Goal: Information Seeking & Learning: Learn about a topic

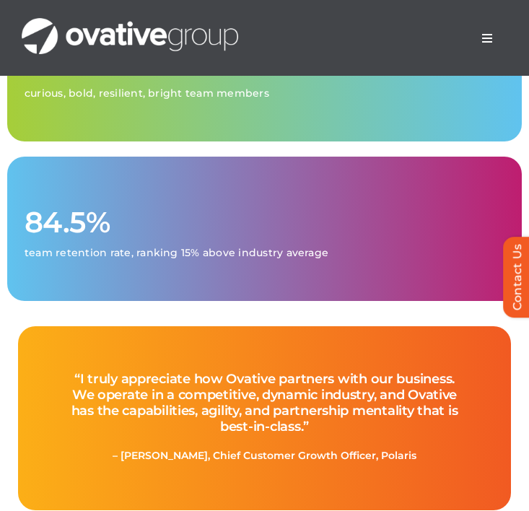
scroll to position [5064, 0]
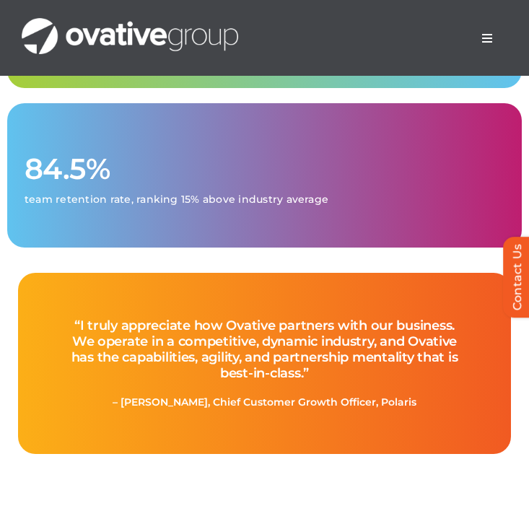
click at [482, 37] on span "Menu" at bounding box center [487, 38] width 12 height 12
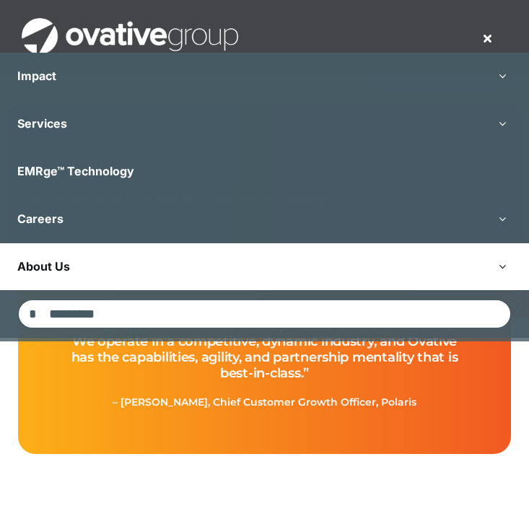
click at [224, 270] on link "About Us" at bounding box center [264, 266] width 529 height 47
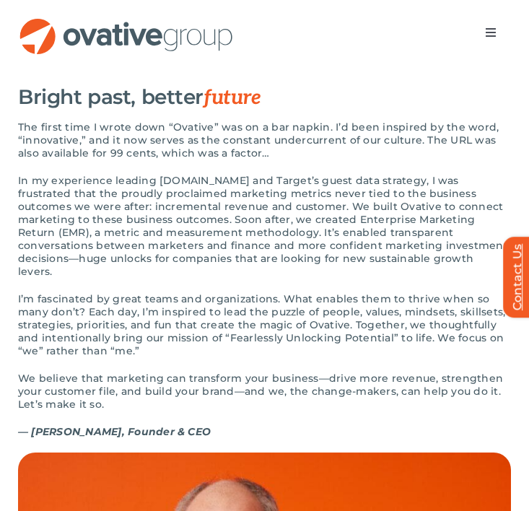
scroll to position [1403, 0]
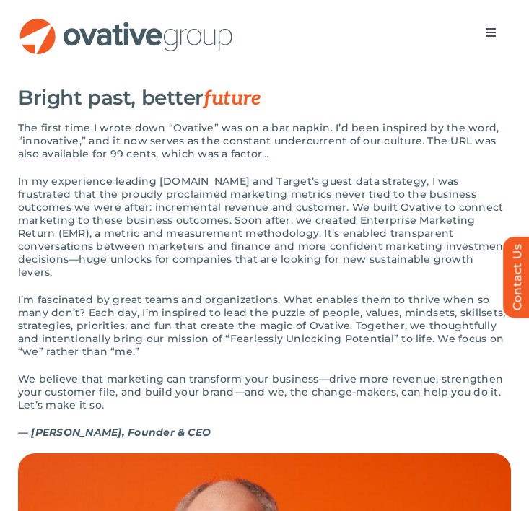
click at [76, 159] on p "The first time I wrote down “Ovative” was on a bar napkin. I’d been inspired by…" at bounding box center [264, 140] width 493 height 39
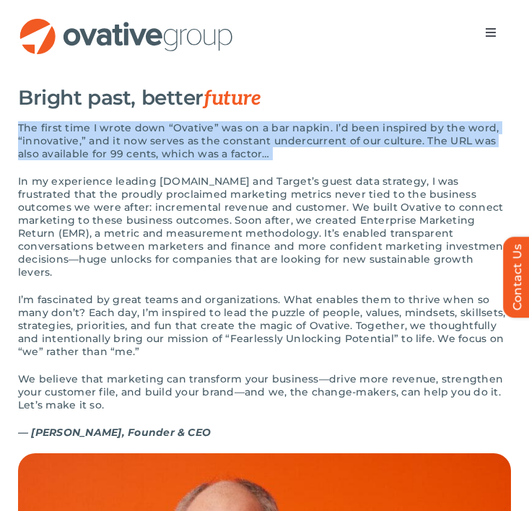
click at [76, 159] on p "The first time I wrote down “Ovative” was on a bar napkin. I’d been inspired by…" at bounding box center [264, 140] width 493 height 39
click at [187, 151] on div "OUR STORY Bright past, better future The first time I wrote down “Ovative” was …" at bounding box center [264, 249] width 493 height 408
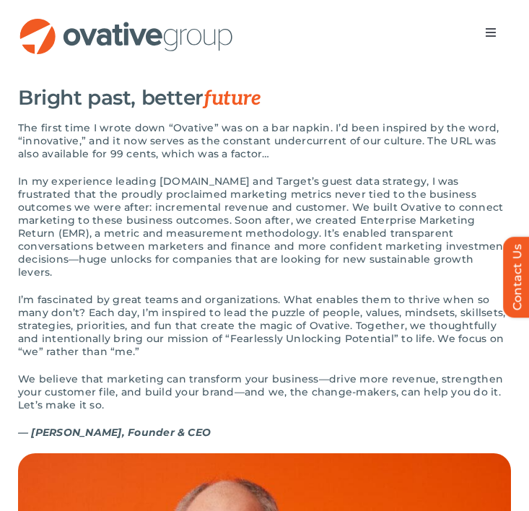
click at [187, 153] on p "The first time I wrote down “Ovative” was on a bar napkin. I’d been inspired by…" at bounding box center [264, 140] width 493 height 39
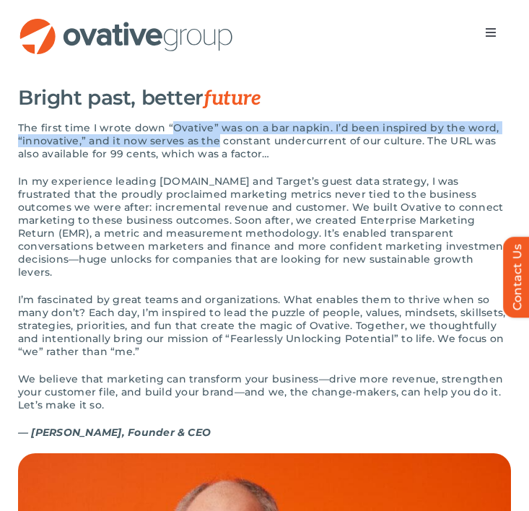
drag, startPoint x: 187, startPoint y: 153, endPoint x: 195, endPoint y: 172, distance: 20.8
click at [195, 160] on p "The first time I wrote down “Ovative” was on a bar napkin. I’d been inspired by…" at bounding box center [264, 140] width 493 height 39
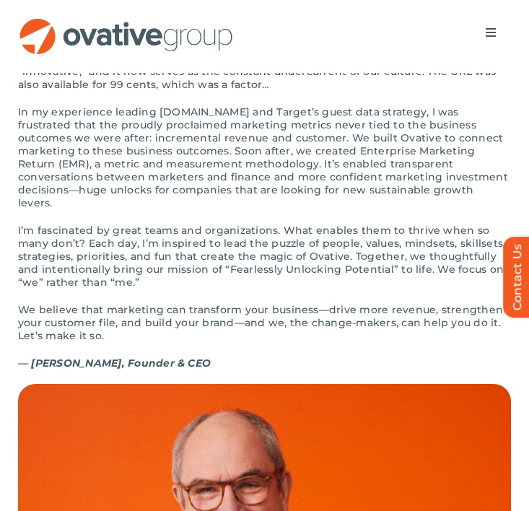
scroll to position [1473, 0]
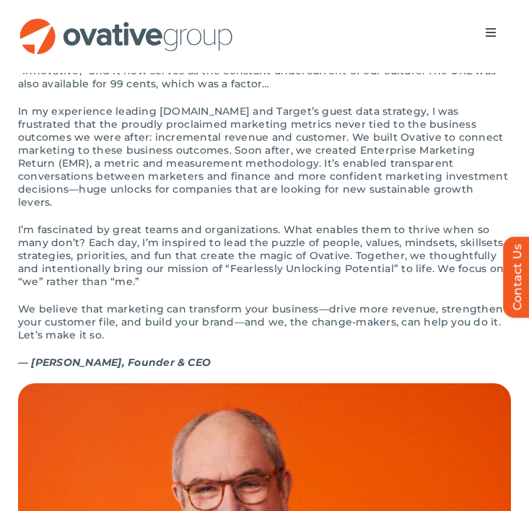
click at [110, 239] on div "The first time I wrote down “Ovative” was on a bar napkin. I’d been inspired by…" at bounding box center [264, 217] width 493 height 332
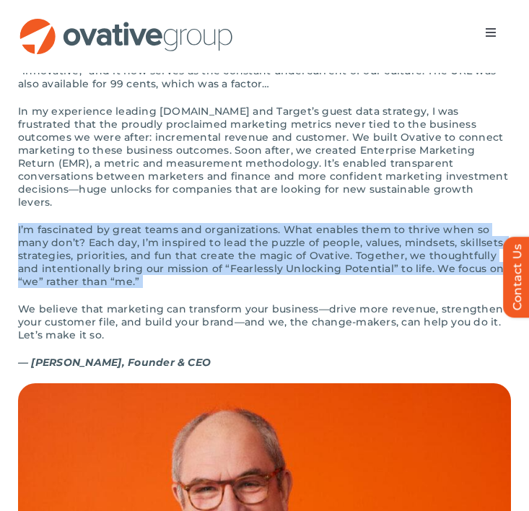
click at [110, 239] on div "The first time I wrote down “Ovative” was on a bar napkin. I’d been inspired by…" at bounding box center [264, 217] width 493 height 332
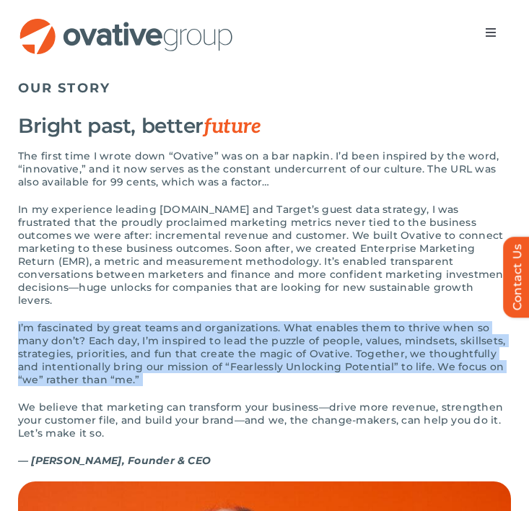
scroll to position [1372, 0]
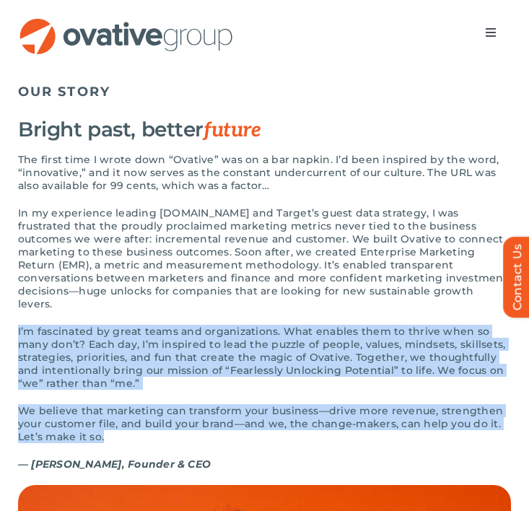
click at [210, 443] on p "We believe that marketing can transform your business—drive more revenue, stren…" at bounding box center [264, 423] width 493 height 39
copy div "I’m fascinated by great teams and organizations. What enables them to thrive wh…"
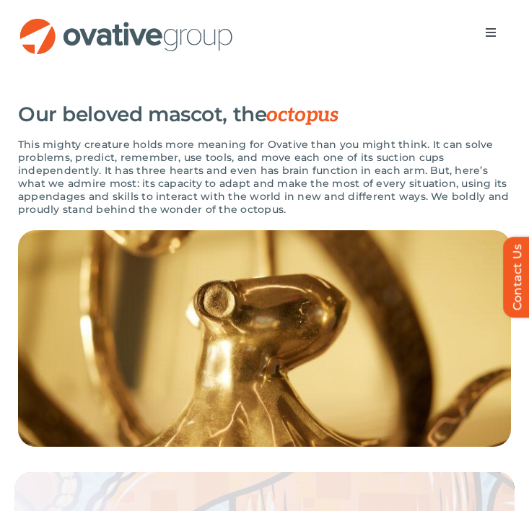
scroll to position [2558, 0]
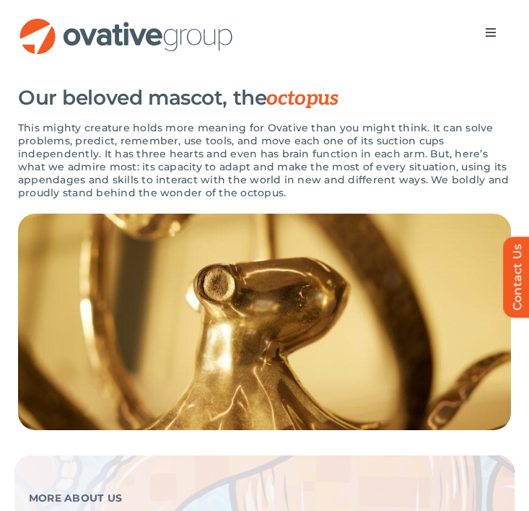
click at [374, 198] on p "This mighty creature holds more meaning for Ovative than you might think. It ca…" at bounding box center [264, 160] width 493 height 78
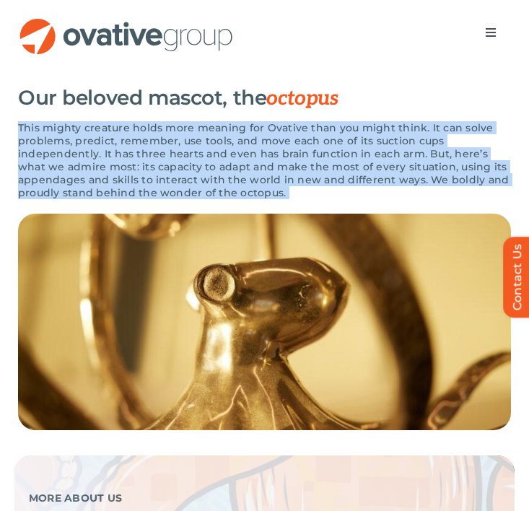
click at [274, 165] on p "This mighty creature holds more meaning for Ovative than you might think. It ca…" at bounding box center [264, 160] width 493 height 78
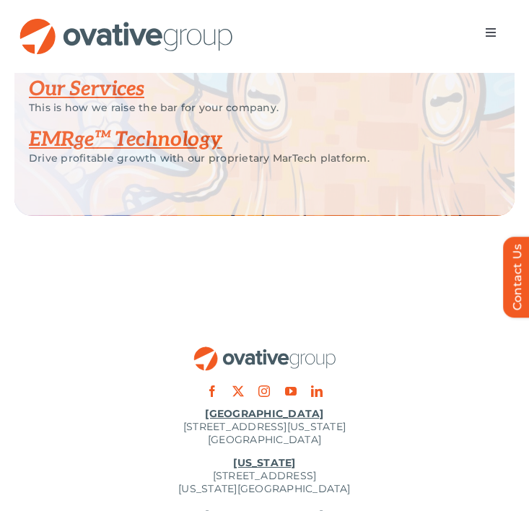
scroll to position [3235, 0]
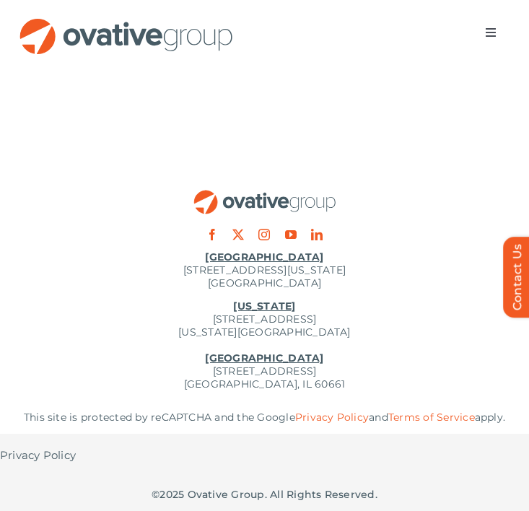
click at [366, 255] on p "Minneapolis 729 Washington Avenue N, Suite 1000 Minneapolis, MN 55401" at bounding box center [264, 269] width 529 height 39
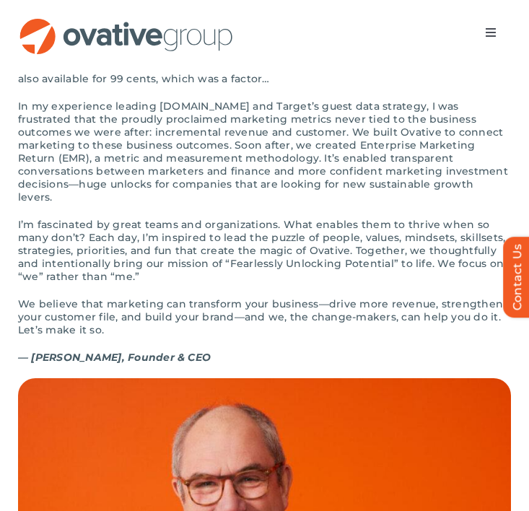
click at [368, 277] on p "I’m fascinated by great teams and organizations. What enables them to thrive wh…" at bounding box center [264, 250] width 493 height 65
click at [385, 283] on p "I’m fascinated by great teams and organizations. What enables them to thrive wh…" at bounding box center [264, 250] width 493 height 65
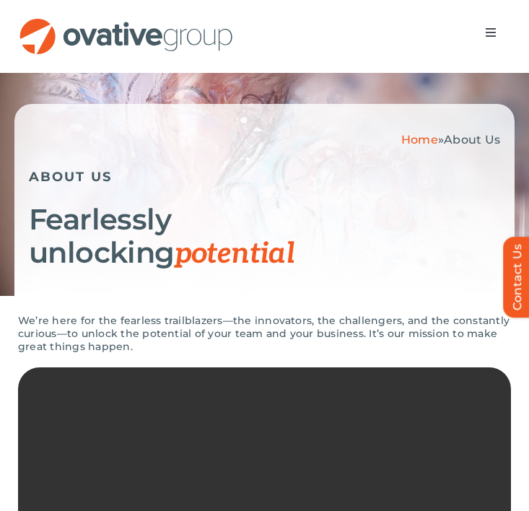
scroll to position [0, 0]
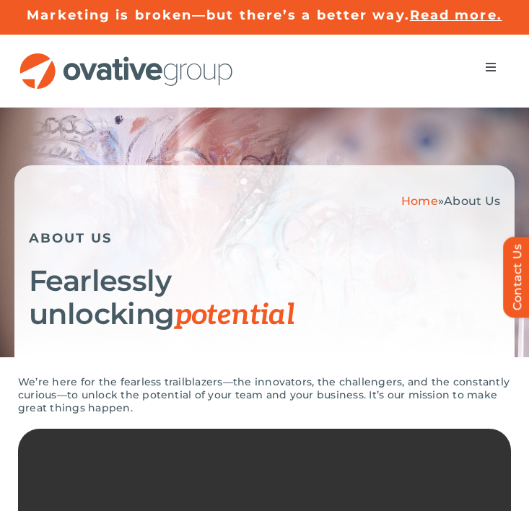
click at [487, 67] on span "Menu" at bounding box center [491, 67] width 12 height 12
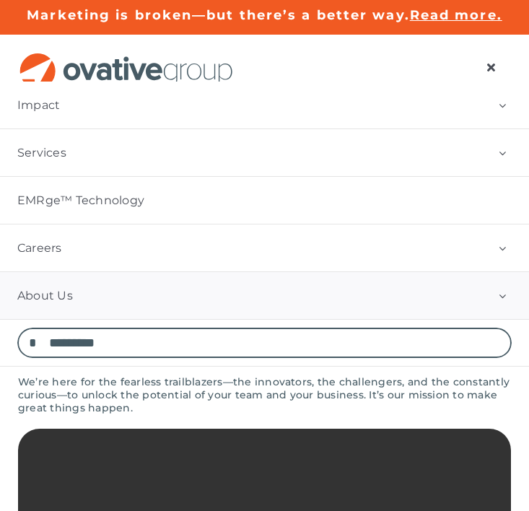
click at [293, 334] on input "Search for:" at bounding box center [264, 342] width 494 height 30
type input "******"
click at [17, 327] on input "*" at bounding box center [32, 342] width 30 height 30
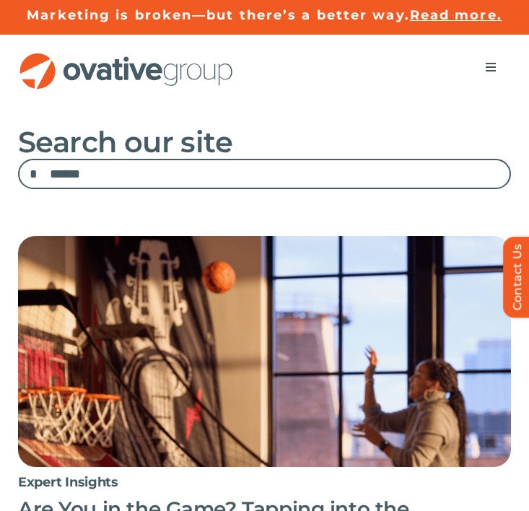
click at [487, 63] on span "Menu" at bounding box center [491, 67] width 12 height 12
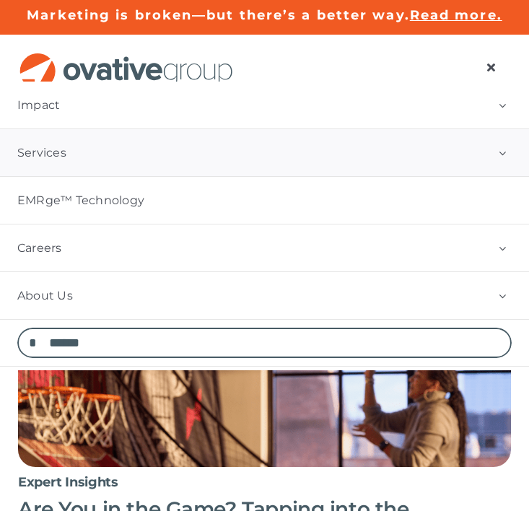
click at [228, 160] on link "Services" at bounding box center [264, 152] width 529 height 47
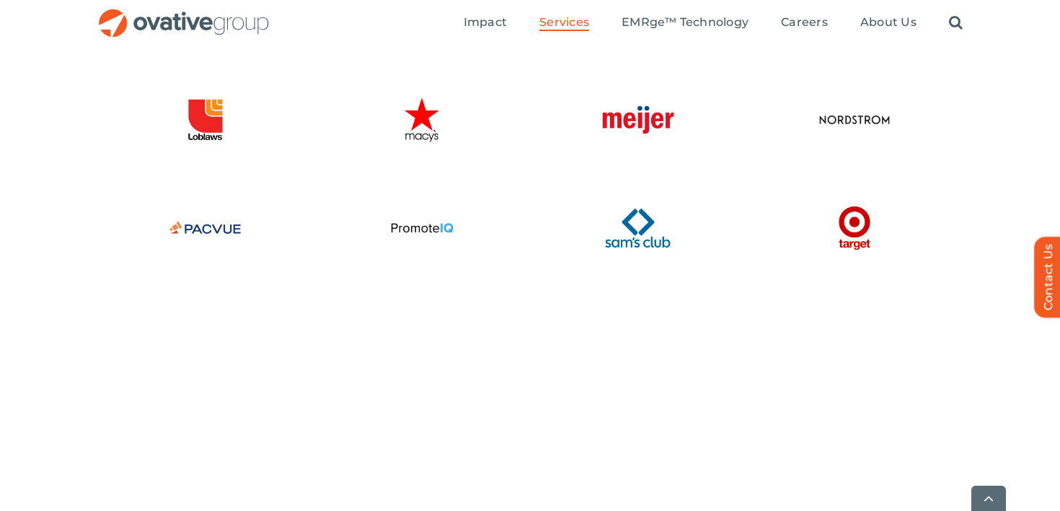
scroll to position [4063, 0]
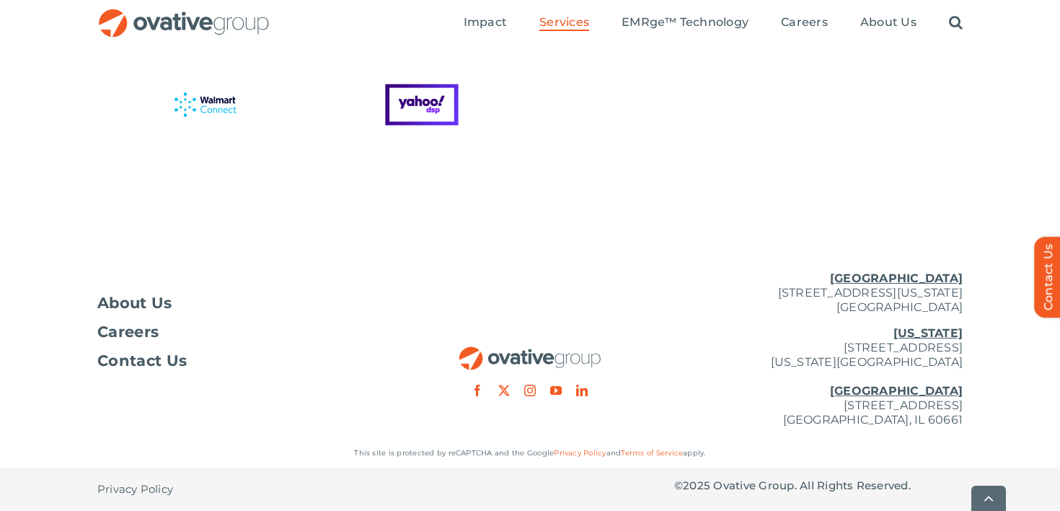
click at [528, 420] on div "About Us Careers Contact Us [GEOGRAPHIC_DATA] [STREET_ADDRESS][GEOGRAPHIC_DATA]…" at bounding box center [529, 349] width 865 height 179
